Goal: Navigation & Orientation: Find specific page/section

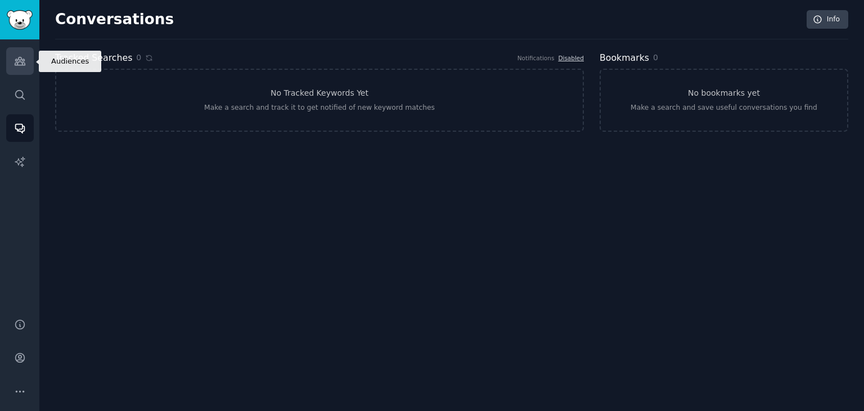
click at [32, 52] on link "Audiences" at bounding box center [20, 61] width 28 height 28
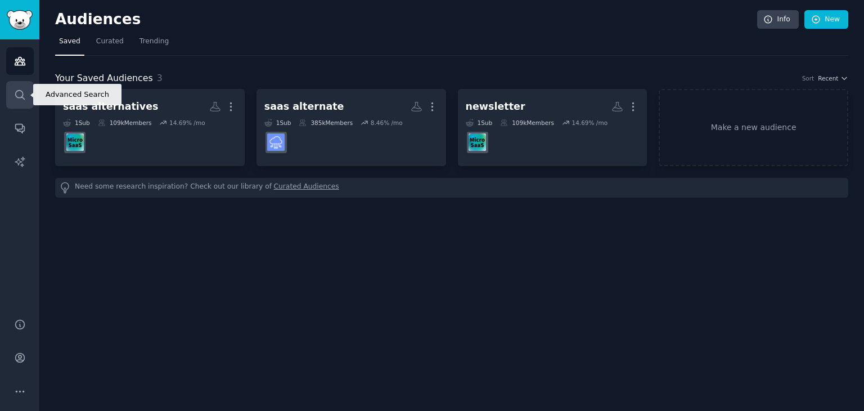
click at [18, 89] on icon "Sidebar" at bounding box center [20, 95] width 12 height 12
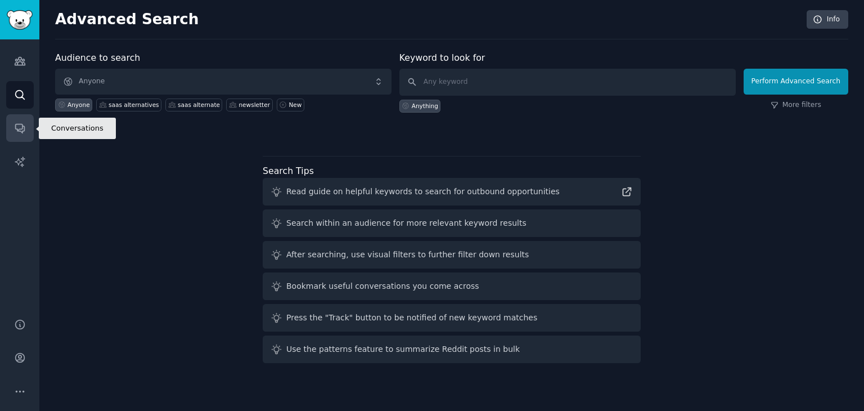
click at [20, 118] on link "Conversations" at bounding box center [20, 128] width 28 height 28
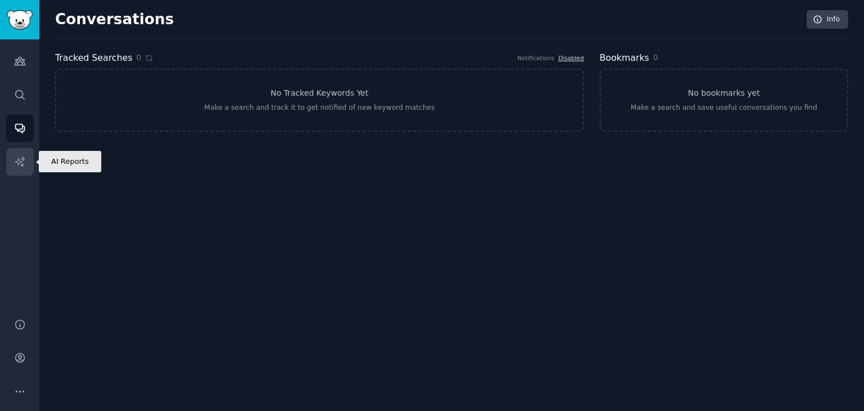
click at [20, 160] on icon "Sidebar" at bounding box center [20, 162] width 12 height 12
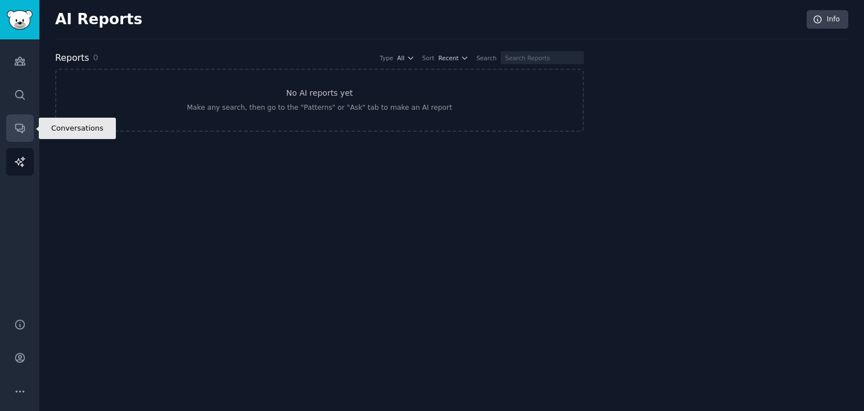
click at [31, 127] on link "Conversations" at bounding box center [20, 128] width 28 height 28
